Goal: Book appointment/travel/reservation

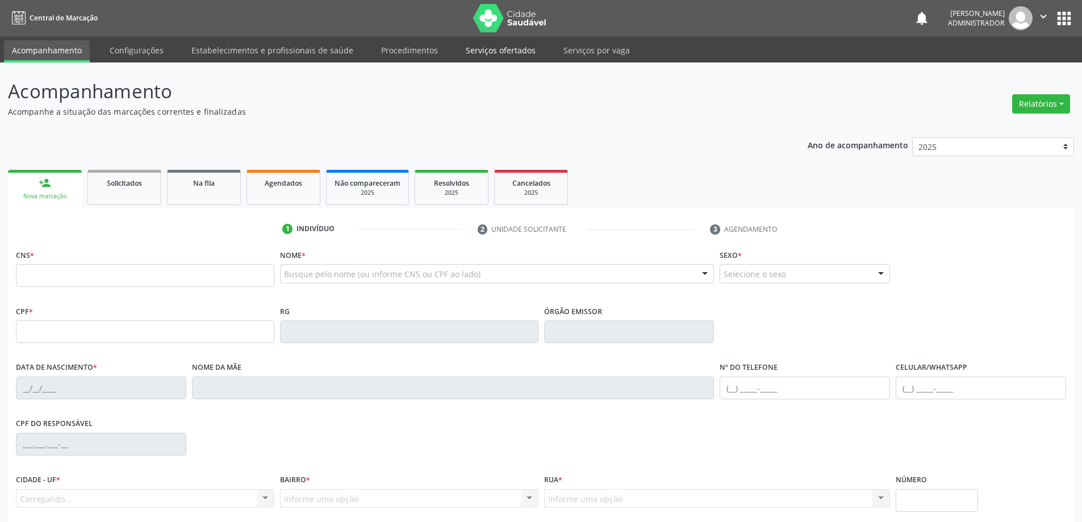
click at [507, 48] on link "Serviços ofertados" at bounding box center [501, 50] width 86 height 20
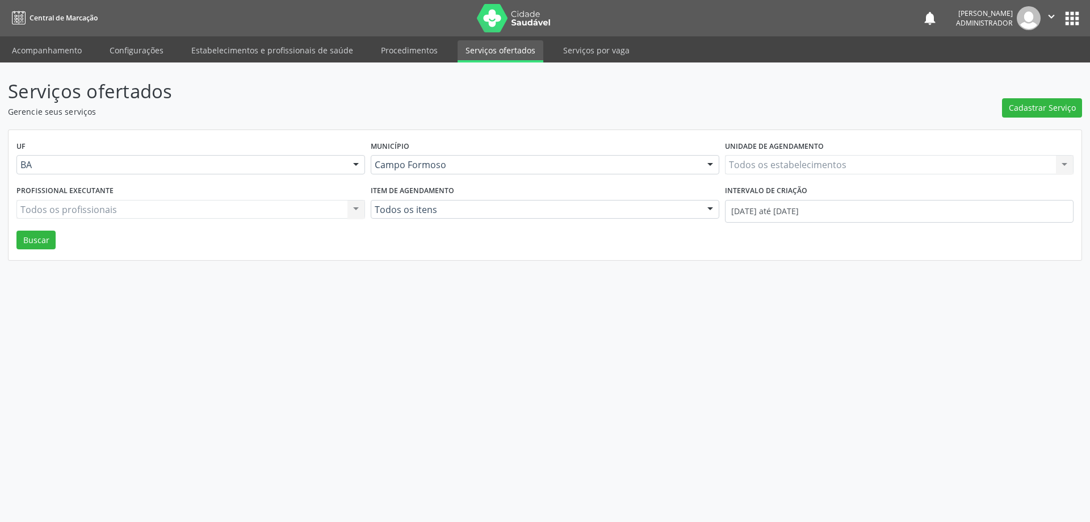
click at [806, 167] on div "Todos os estabelecimentos Todos os estabelecimentos Nenhum resultado encontrado…" at bounding box center [899, 164] width 349 height 19
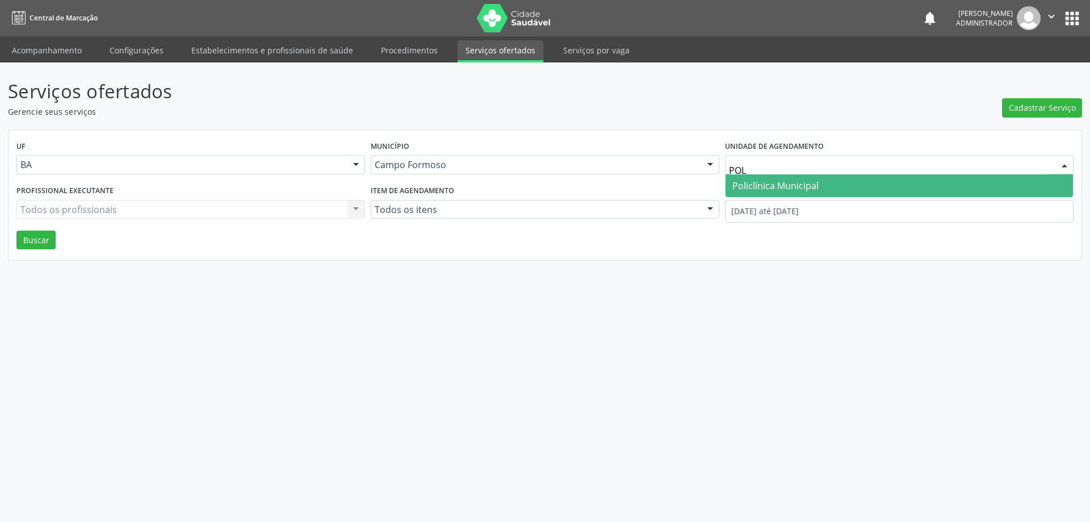
type input "POLI"
click at [784, 182] on span "Policlínica Municipal" at bounding box center [776, 185] width 86 height 12
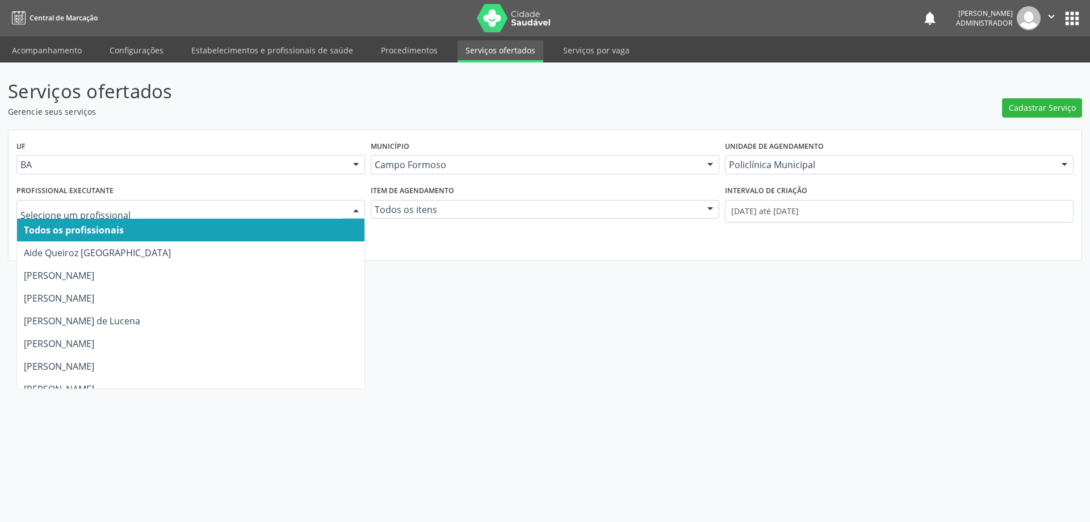
click at [353, 207] on div at bounding box center [356, 209] width 17 height 19
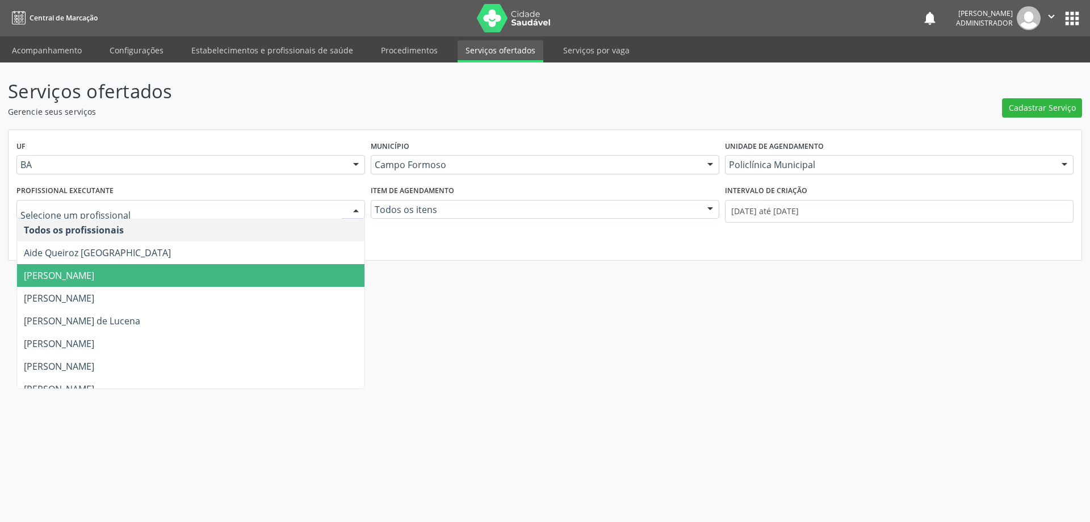
click at [323, 266] on span "[PERSON_NAME]" at bounding box center [191, 275] width 348 height 23
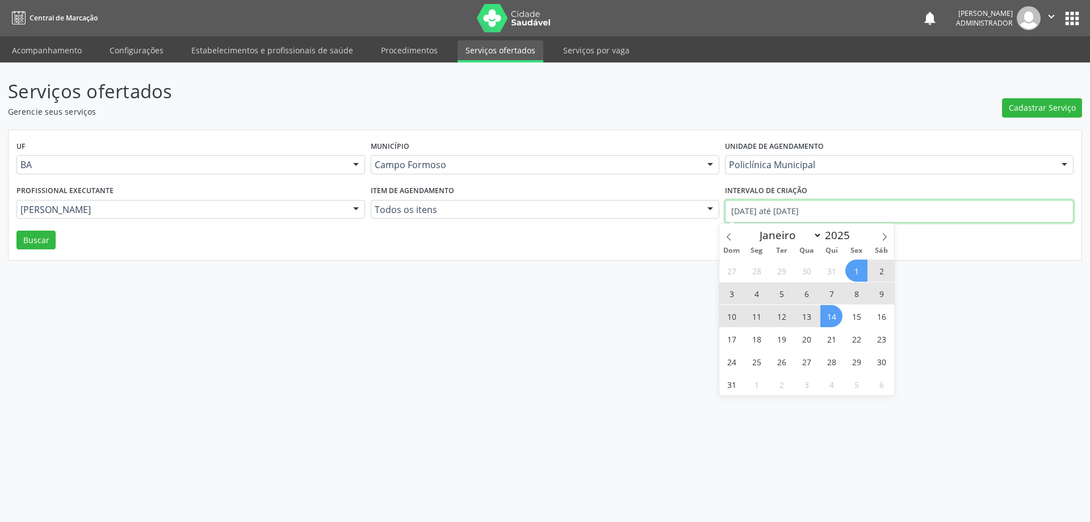
click at [819, 209] on input "01/08/2025 até 14/08/2025" at bounding box center [899, 211] width 349 height 23
click at [729, 237] on icon at bounding box center [729, 237] width 8 height 8
select select "6"
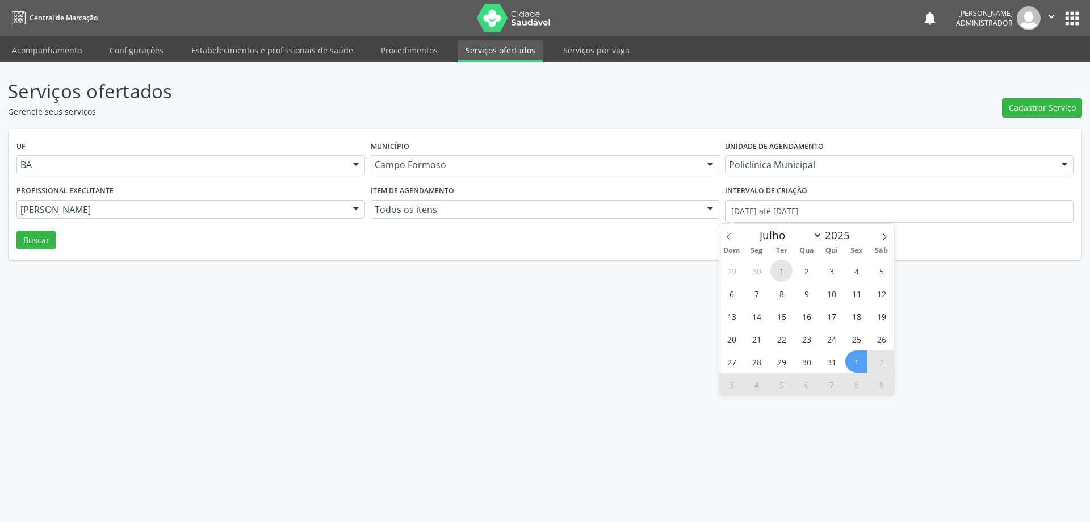
click at [784, 272] on span "1" at bounding box center [782, 271] width 22 height 22
type input "01/07/2025"
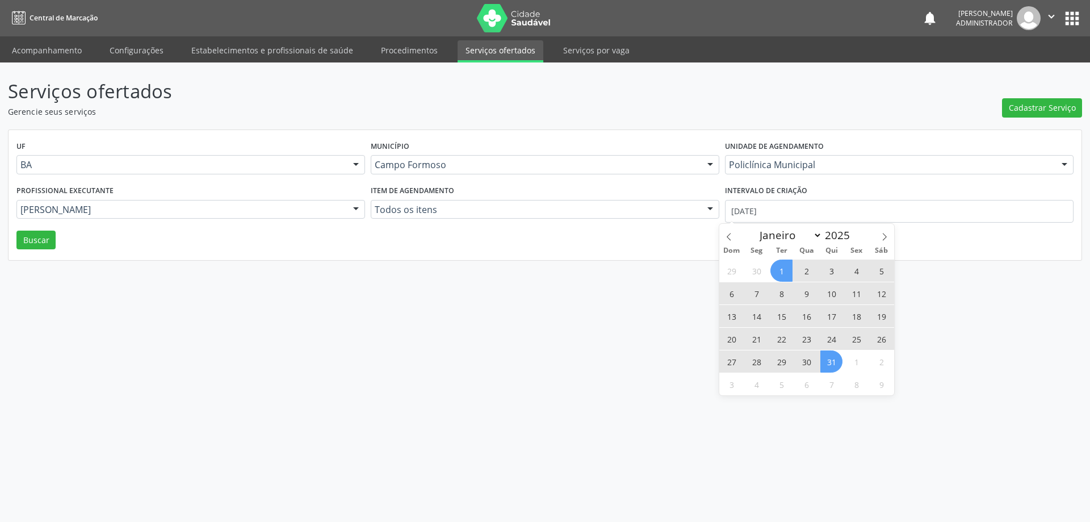
click at [823, 361] on span "31" at bounding box center [832, 361] width 22 height 22
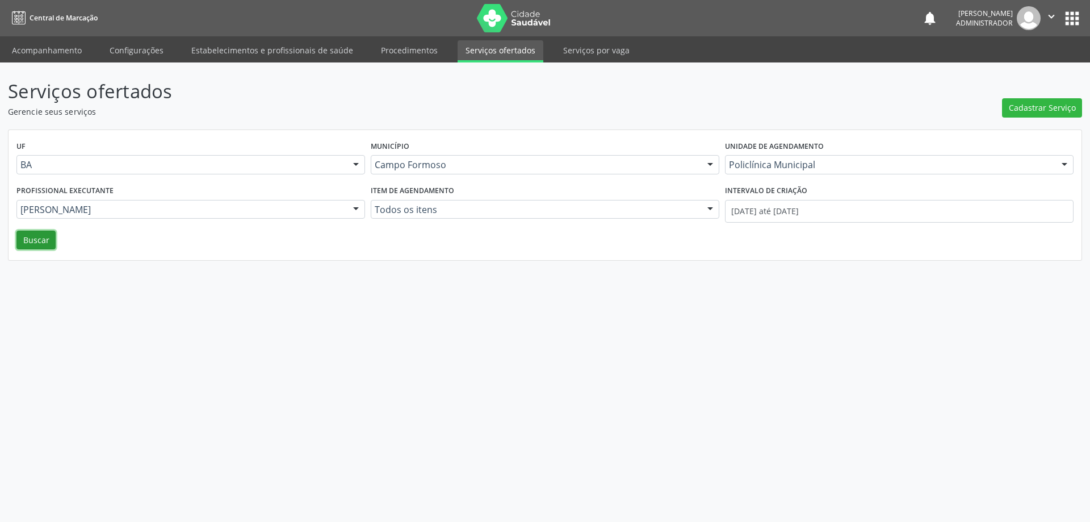
click at [43, 241] on button "Buscar" at bounding box center [35, 240] width 39 height 19
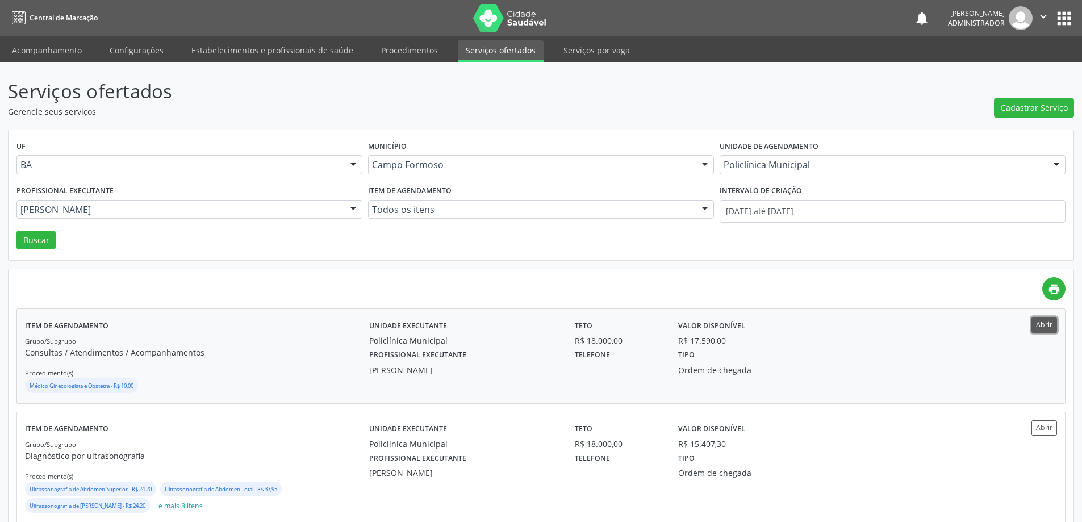
click at [1036, 319] on button "Abrir" at bounding box center [1044, 324] width 26 height 15
click at [1035, 320] on button "Abrir" at bounding box center [1044, 324] width 26 height 15
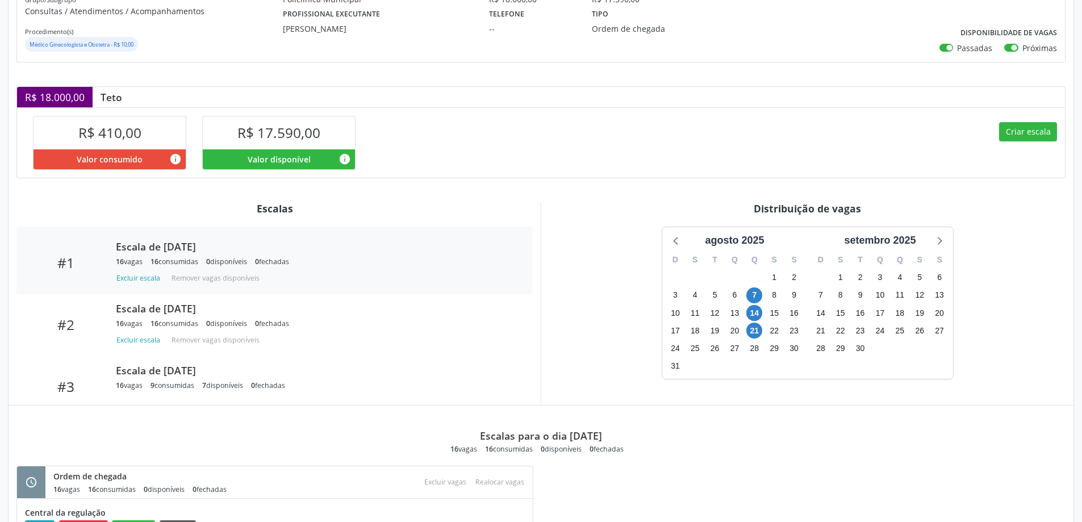
scroll to position [57, 0]
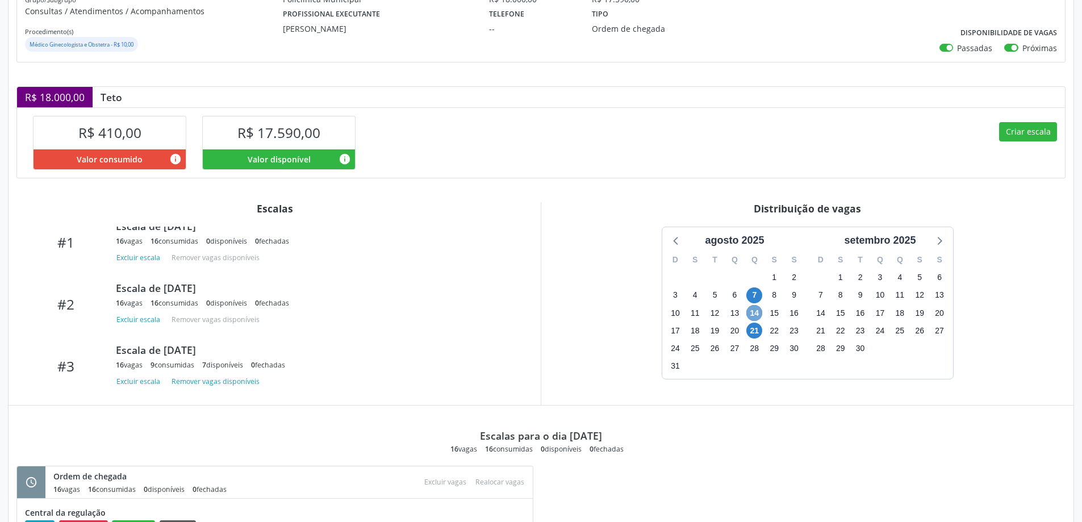
click at [757, 311] on span "14" at bounding box center [754, 313] width 16 height 16
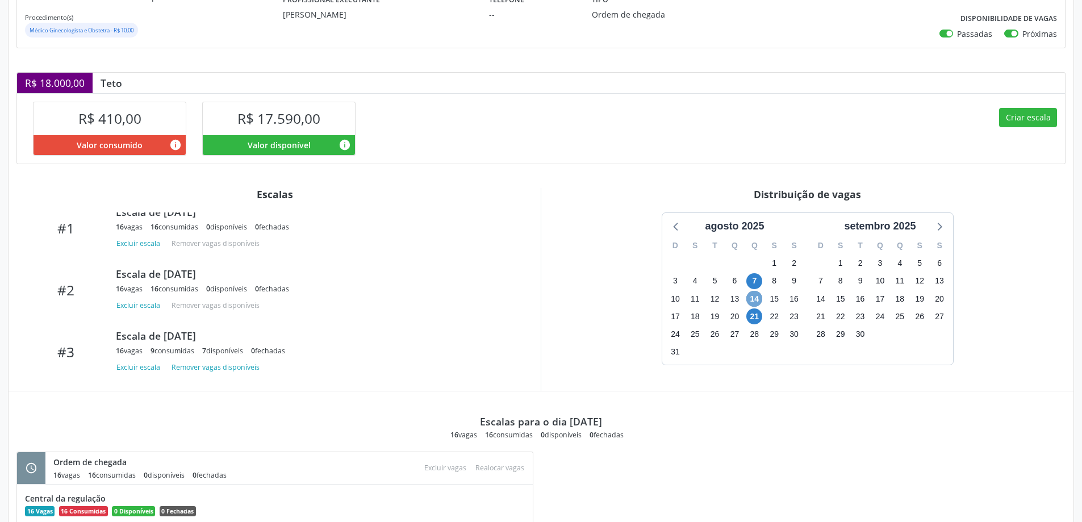
scroll to position [182, 0]
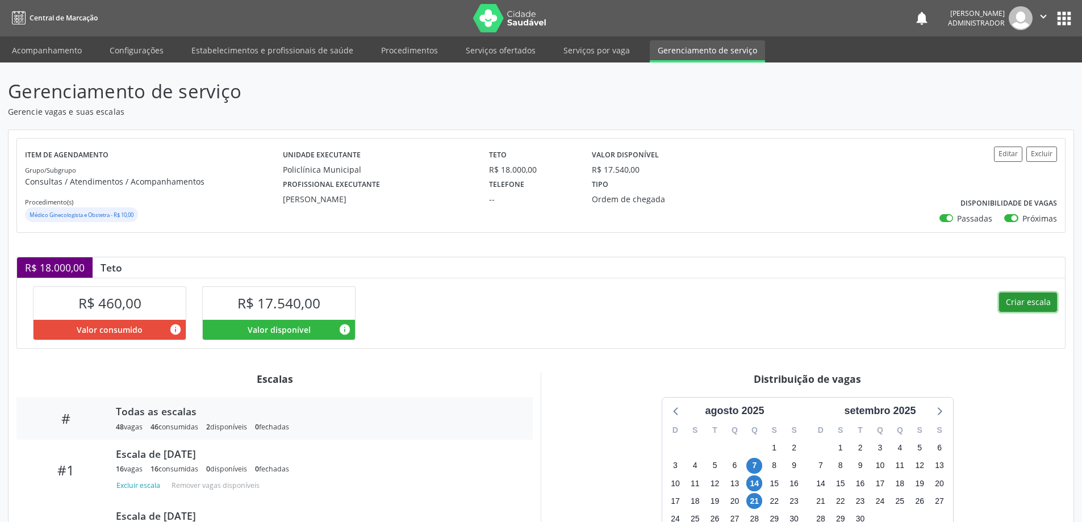
click at [1022, 304] on button "Criar escala" at bounding box center [1028, 301] width 58 height 19
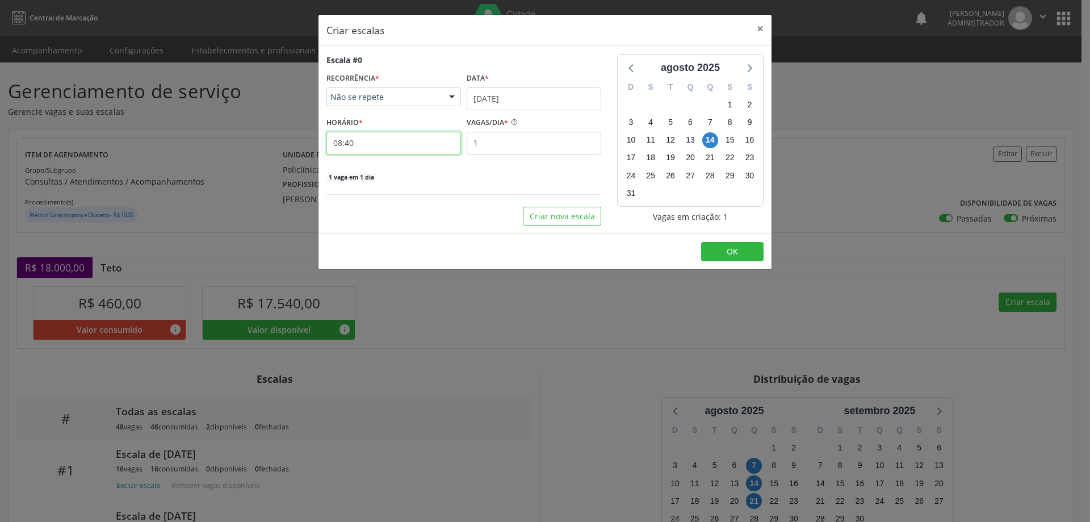
click at [390, 140] on input "08:40" at bounding box center [394, 143] width 135 height 23
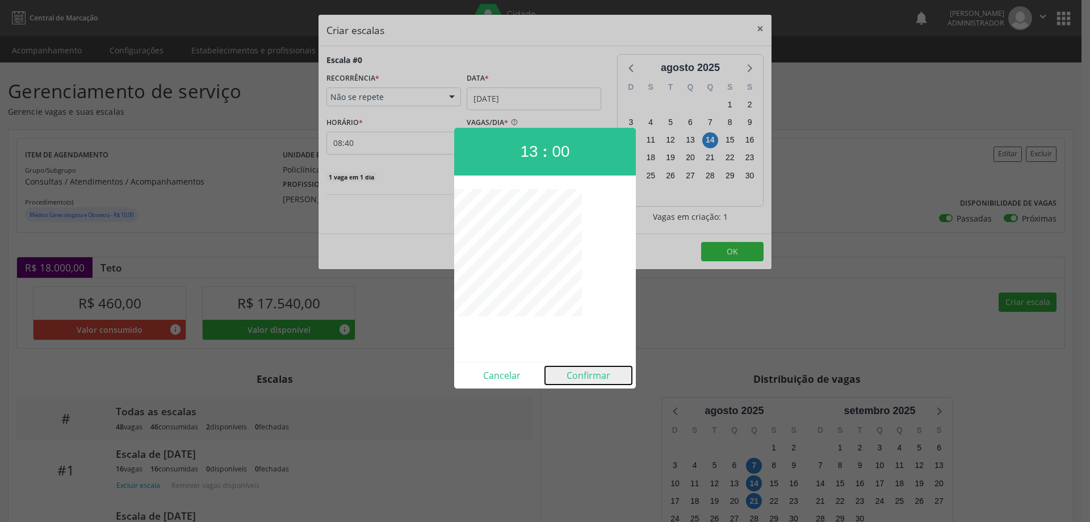
click at [575, 381] on button "Confirmar" at bounding box center [588, 375] width 87 height 18
type input "13:00"
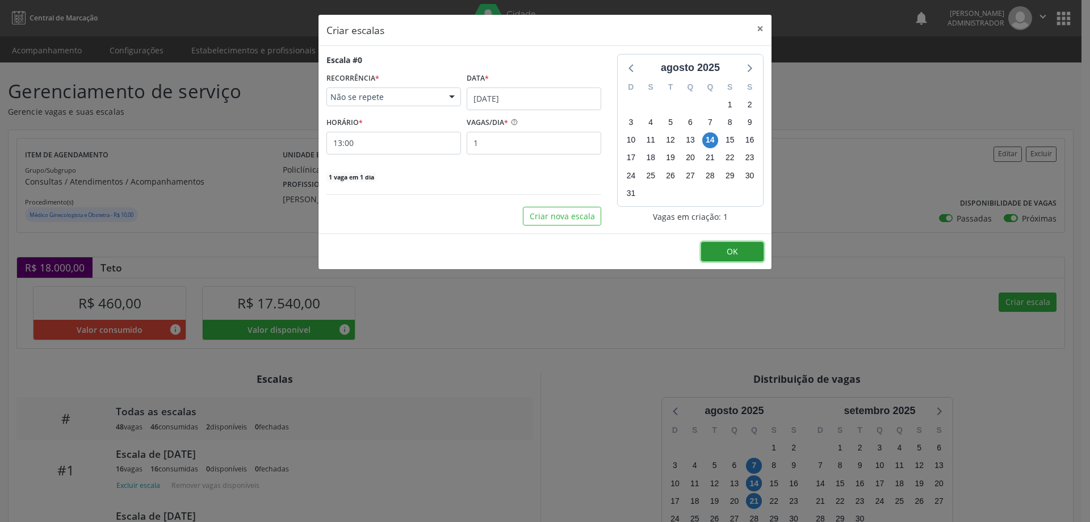
click at [714, 253] on button "OK" at bounding box center [732, 251] width 62 height 19
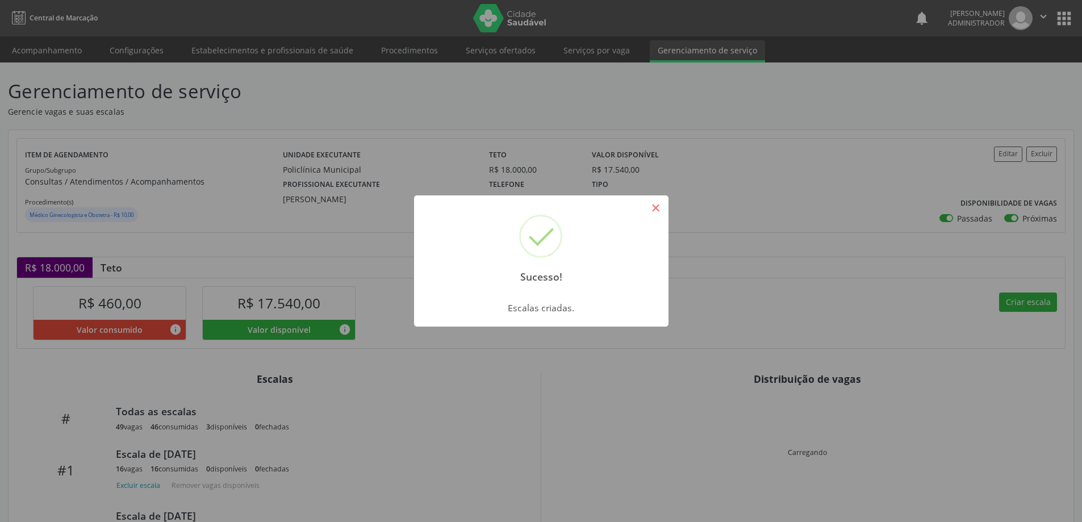
click at [654, 215] on button "×" at bounding box center [655, 207] width 19 height 19
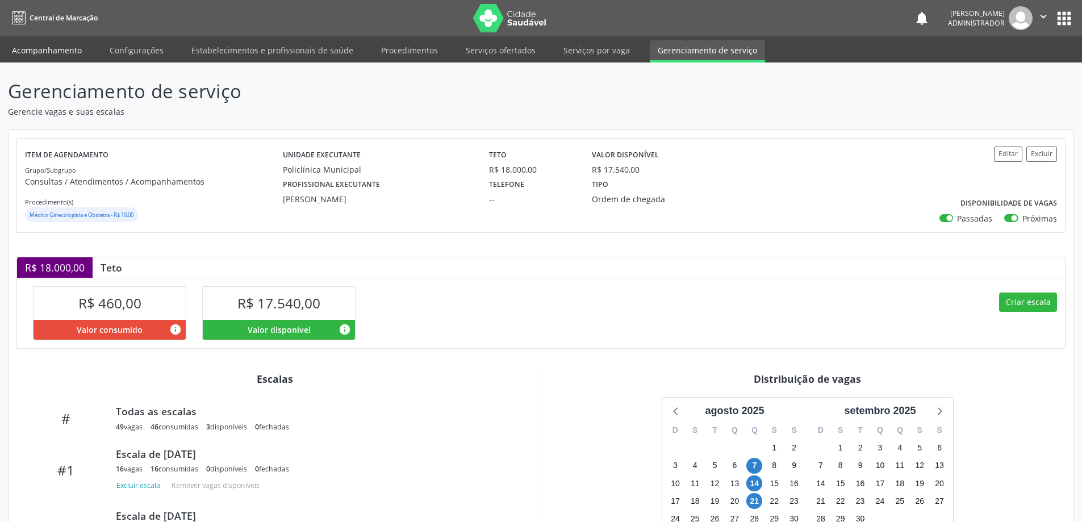
click at [57, 52] on link "Acompanhamento" at bounding box center [47, 50] width 86 height 20
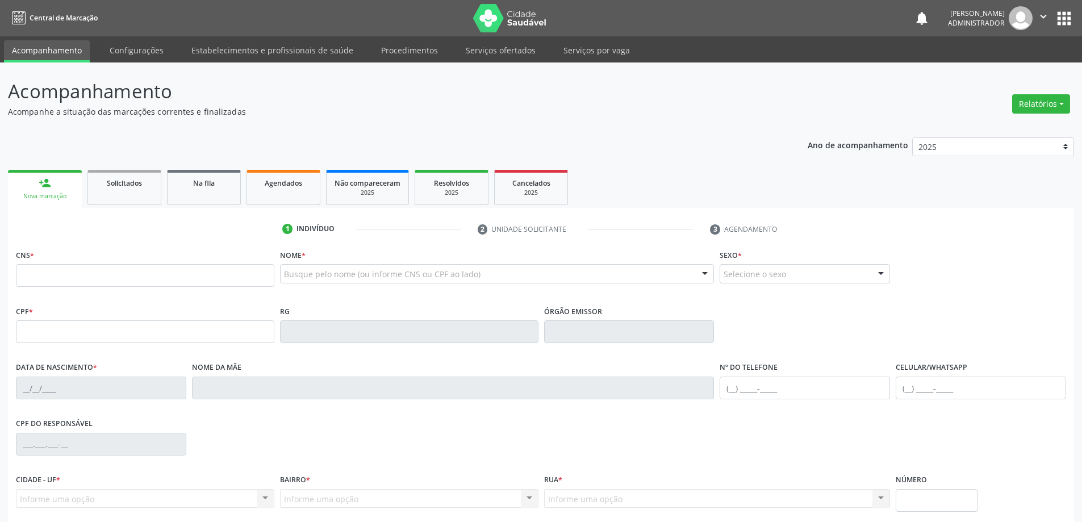
click at [77, 276] on input "text" at bounding box center [145, 275] width 258 height 23
type input "704 5043 1745 2114"
type input "2077340703"
type input "[DATE]"
type input "070.561.975-31"
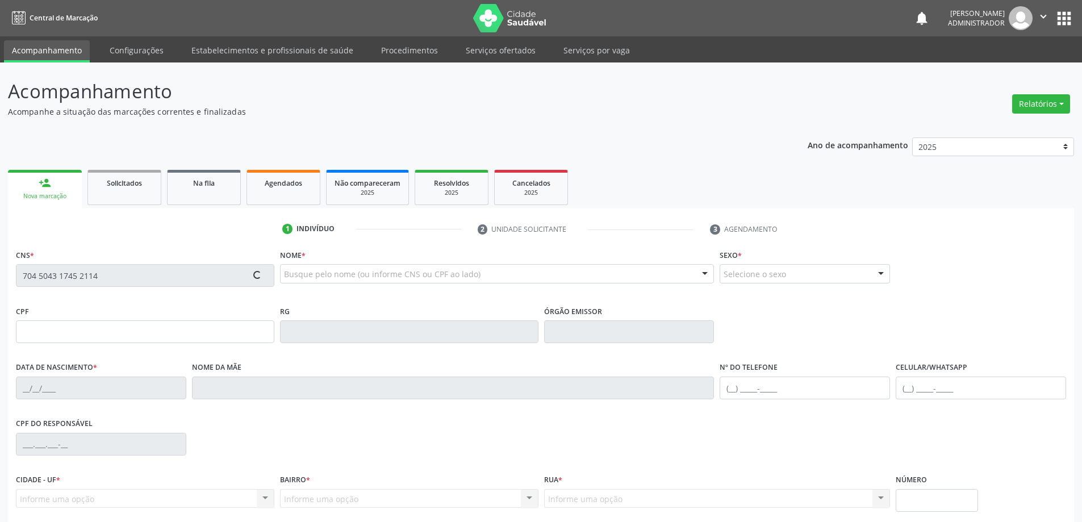
type input "sn"
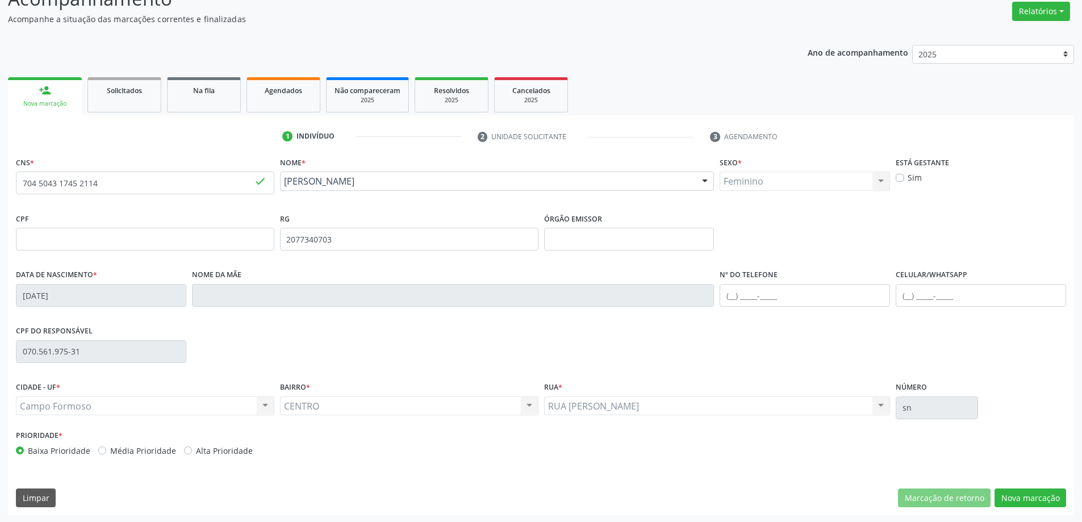
scroll to position [94, 0]
click at [1036, 499] on button "Nova marcação" at bounding box center [1030, 496] width 72 height 19
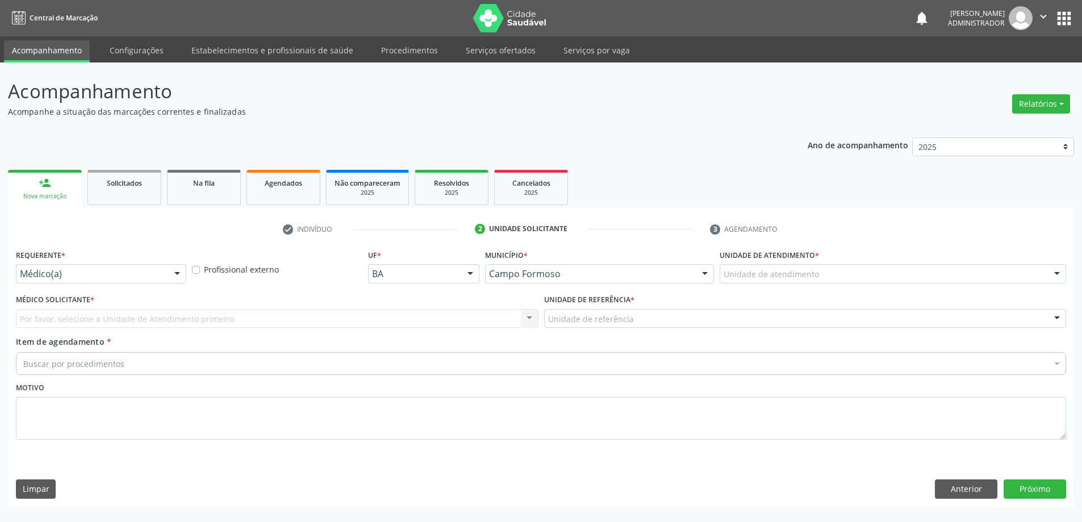
scroll to position [0, 0]
click at [177, 271] on div at bounding box center [178, 274] width 17 height 19
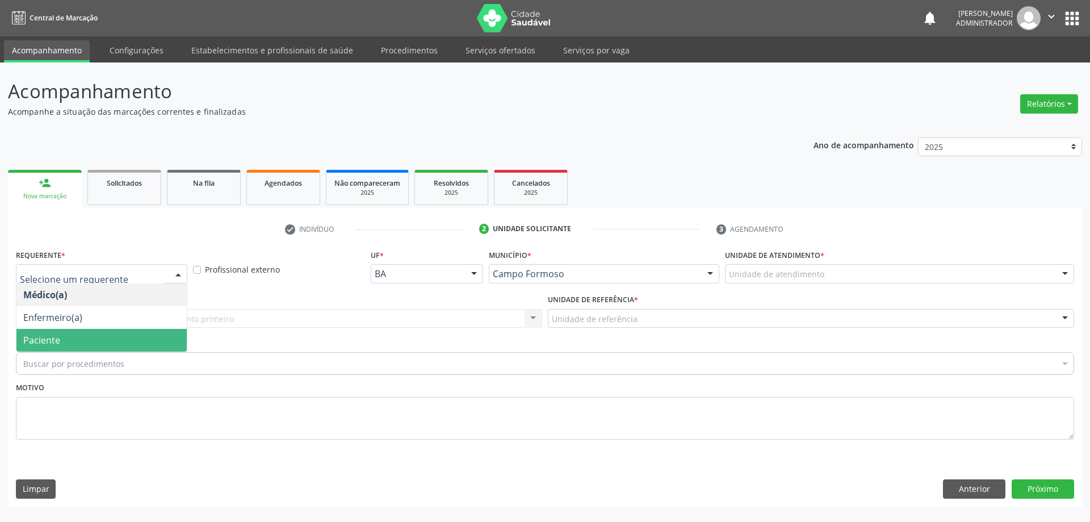
click at [170, 340] on span "Paciente" at bounding box center [101, 340] width 170 height 23
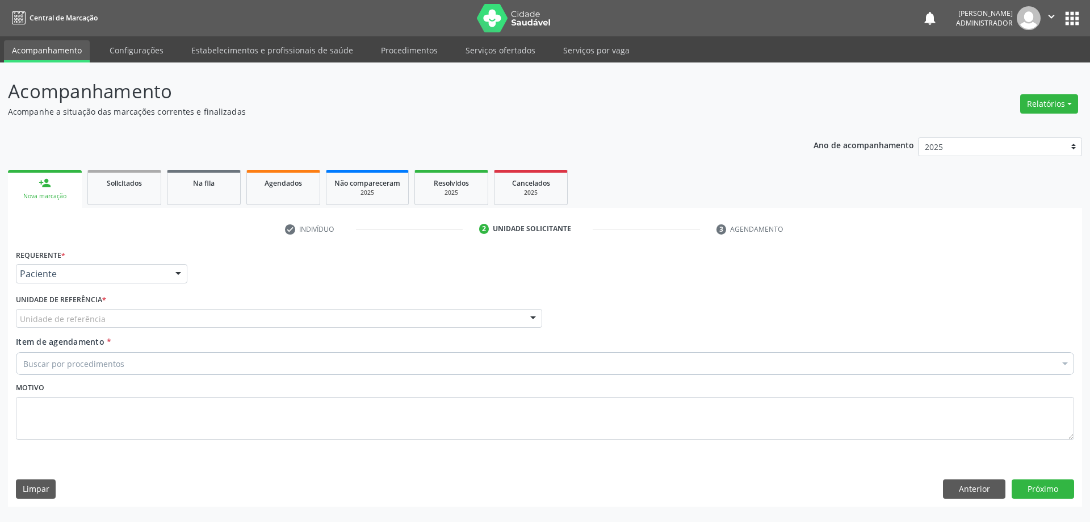
click at [531, 314] on div at bounding box center [533, 319] width 17 height 19
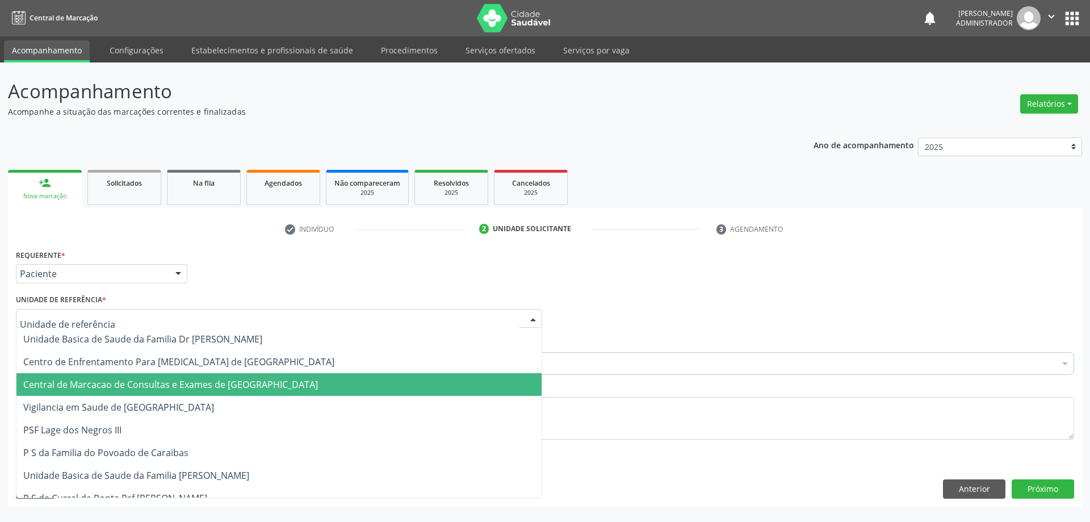
click at [492, 389] on span "Central de Marcacao de Consultas e Exames de [GEOGRAPHIC_DATA]" at bounding box center [278, 384] width 525 height 23
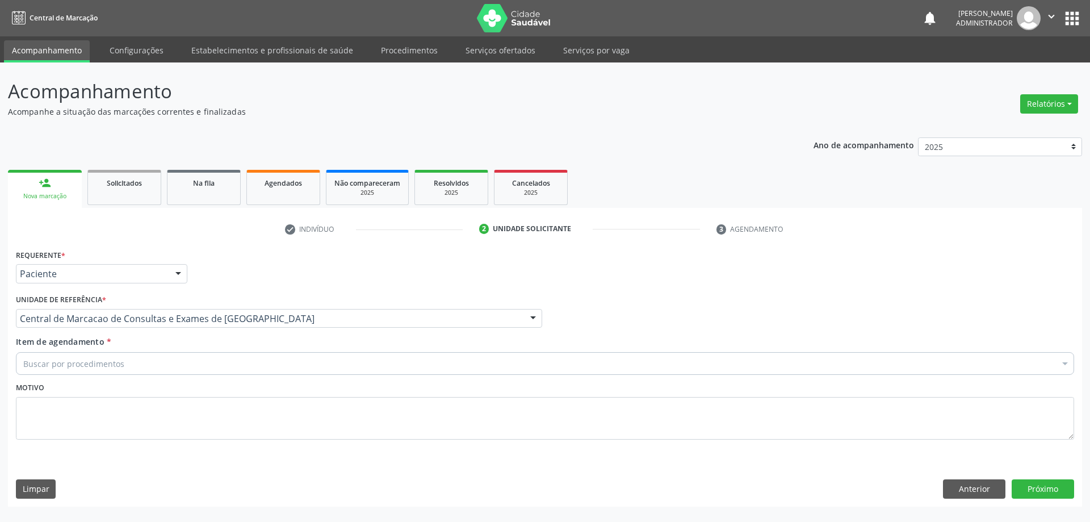
click at [497, 365] on div "Buscar por procedimentos" at bounding box center [545, 363] width 1059 height 23
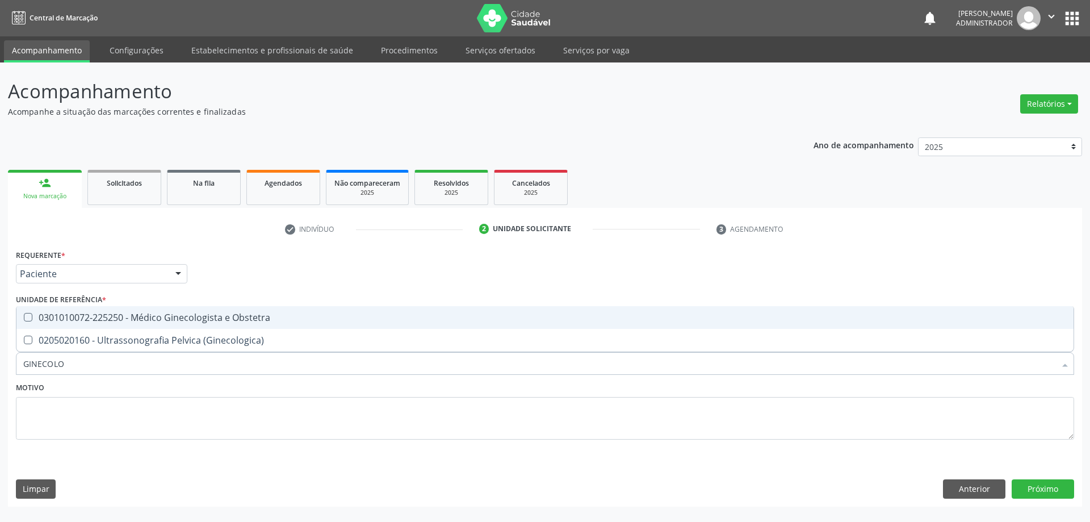
type input "GINECOLOG"
click at [334, 315] on div "0301010072-225250 - Médico Ginecologista e Obstetra" at bounding box center [545, 317] width 1044 height 9
checkbox Obstetra "true"
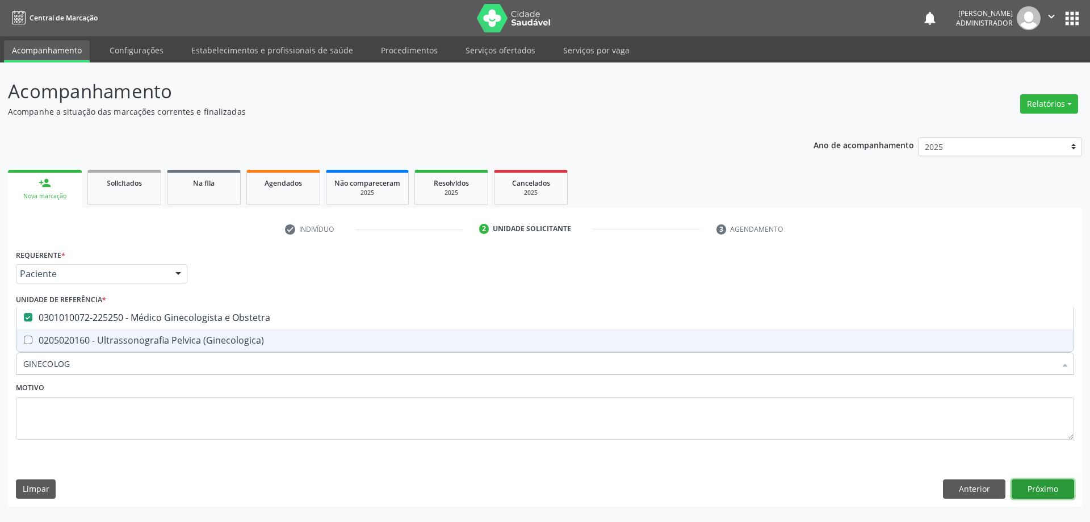
click at [1018, 479] on button "Próximo" at bounding box center [1043, 488] width 62 height 19
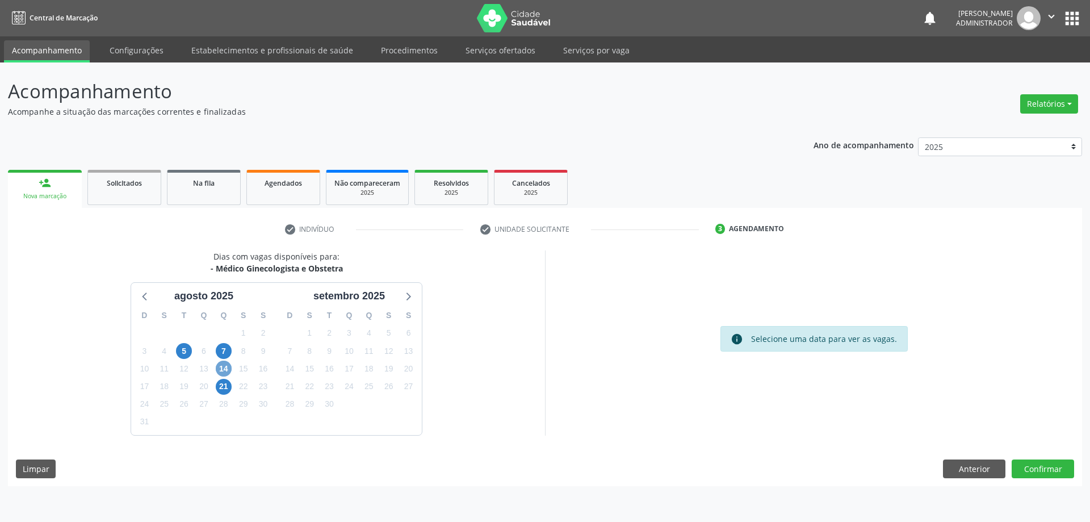
click at [221, 374] on span "14" at bounding box center [224, 369] width 16 height 16
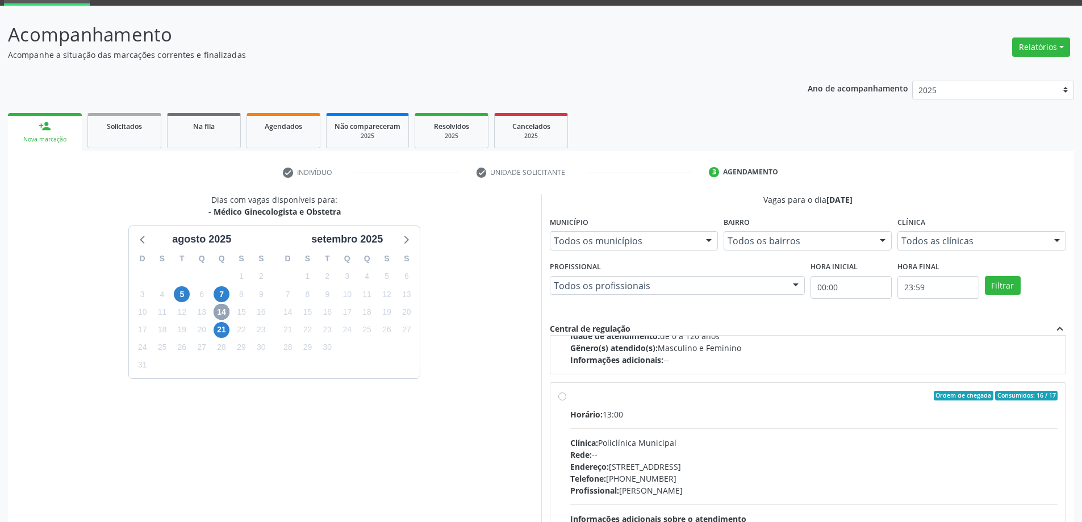
scroll to position [179, 0]
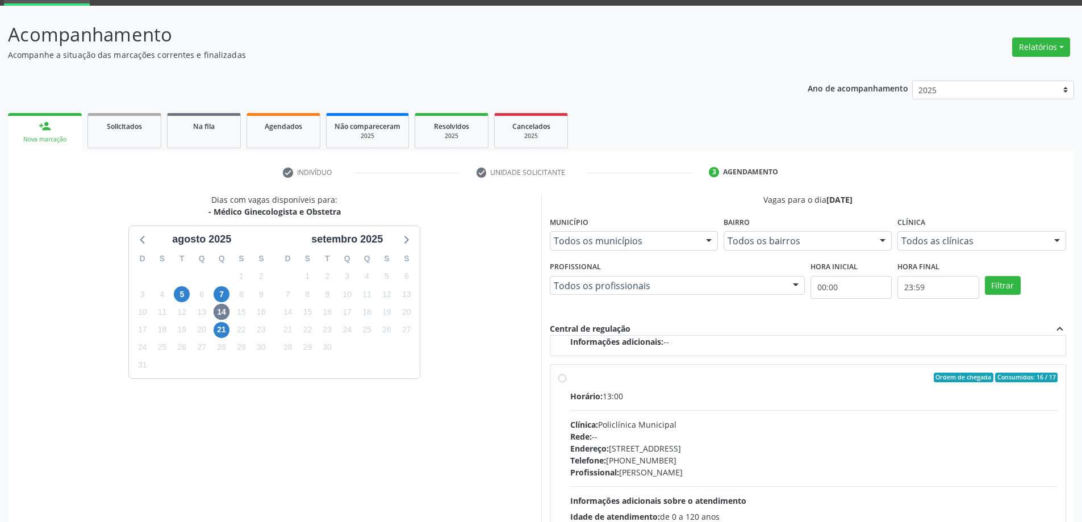
click at [570, 377] on label "Ordem de chegada Consumidos: 16 / 17 Horário: 13:00 Clínica: Policlínica Munici…" at bounding box center [814, 460] width 488 height 174
click at [563, 377] on input "Ordem de chegada Consumidos: 16 / 17 Horário: 13:00 Clínica: Policlínica Munici…" at bounding box center [562, 378] width 8 height 10
radio input "true"
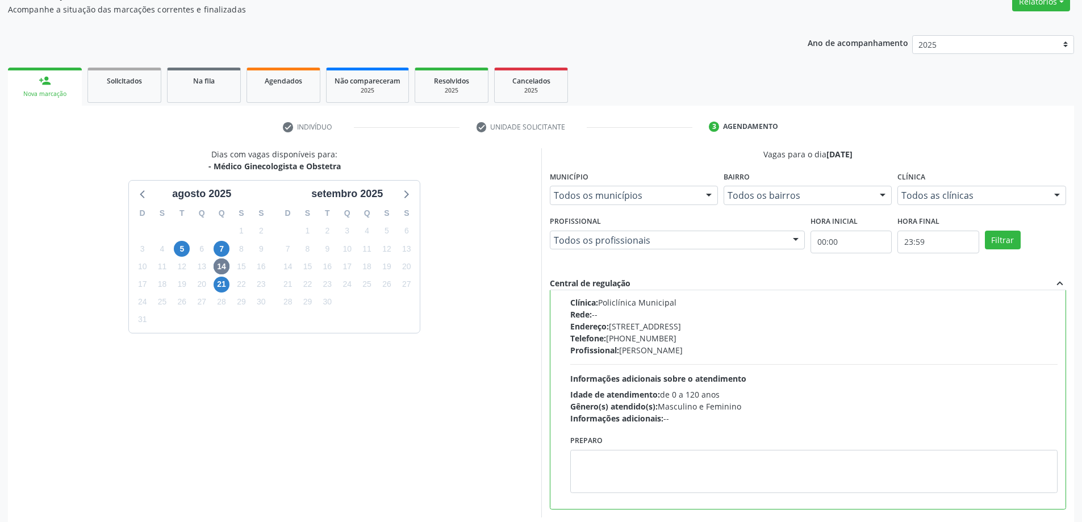
scroll to position [157, 0]
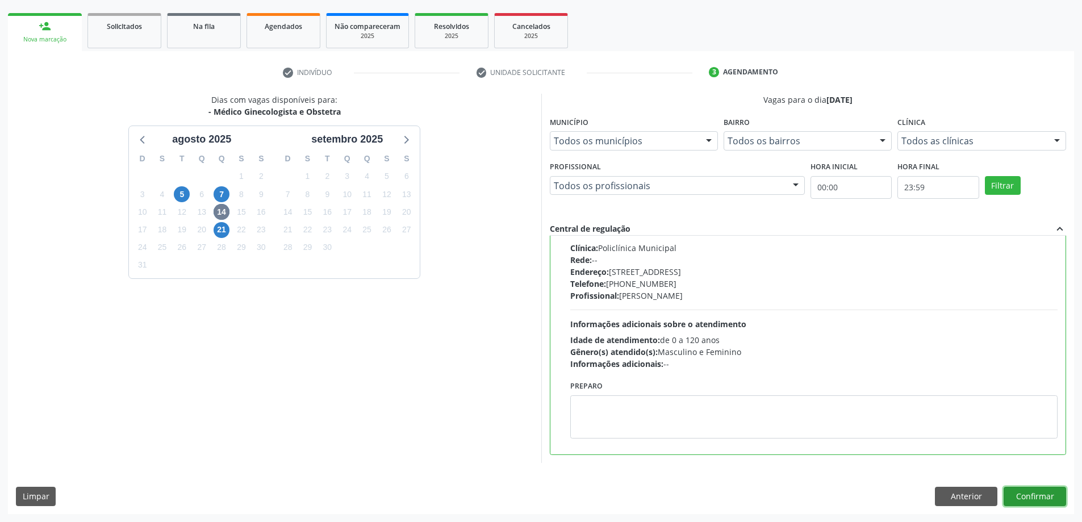
click at [1028, 492] on button "Confirmar" at bounding box center [1034, 496] width 62 height 19
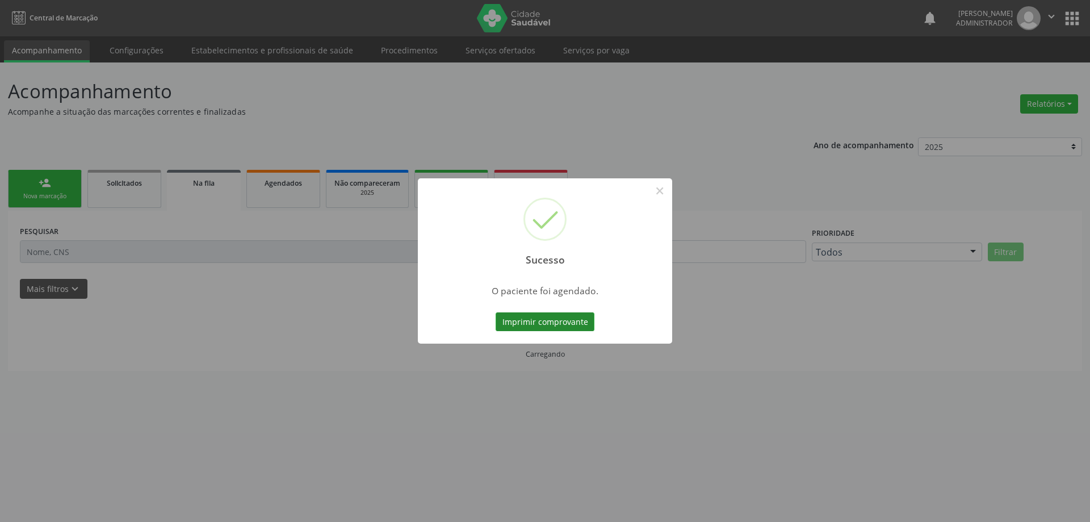
click at [572, 318] on button "Imprimir comprovante" at bounding box center [545, 321] width 99 height 19
